Goal: Information Seeking & Learning: Learn about a topic

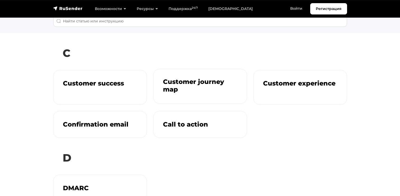
scroll to position [63, 0]
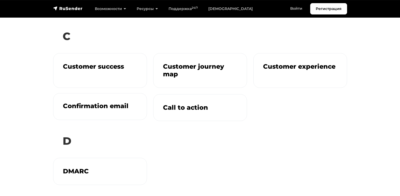
click at [74, 98] on div "Confirmation email" at bounding box center [100, 107] width 93 height 27
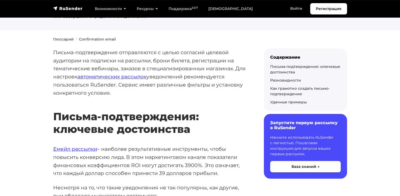
scroll to position [80, 0]
